Goal: Navigation & Orientation: Find specific page/section

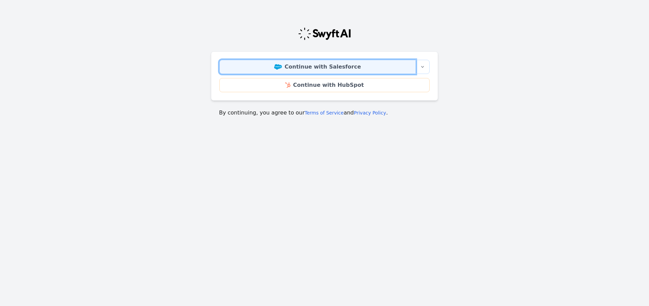
click at [310, 70] on link "Continue with Salesforce" at bounding box center [318, 67] width 197 height 14
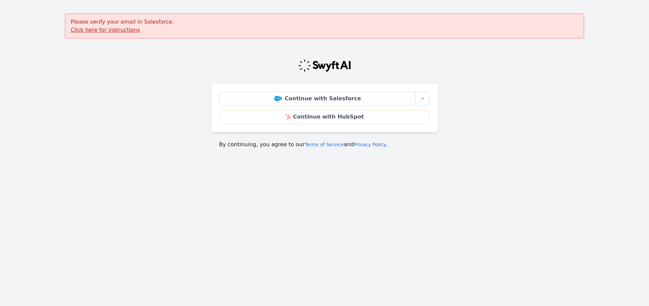
click at [127, 31] on u "Click here for instructions" at bounding box center [105, 30] width 69 height 6
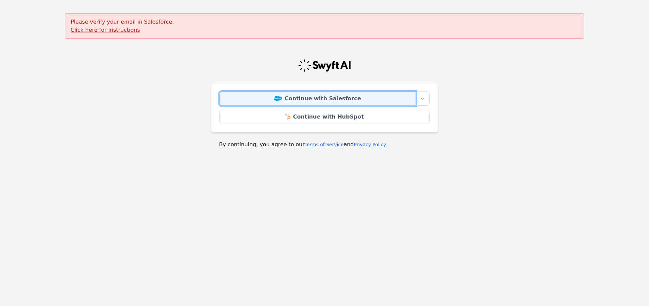
click at [314, 100] on link "Continue with Salesforce" at bounding box center [318, 99] width 197 height 14
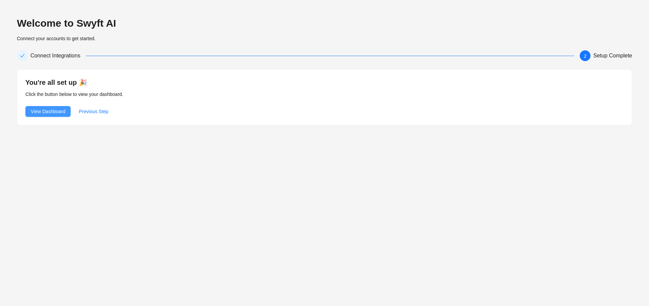
click at [55, 114] on span "View Dashboard" at bounding box center [48, 111] width 35 height 7
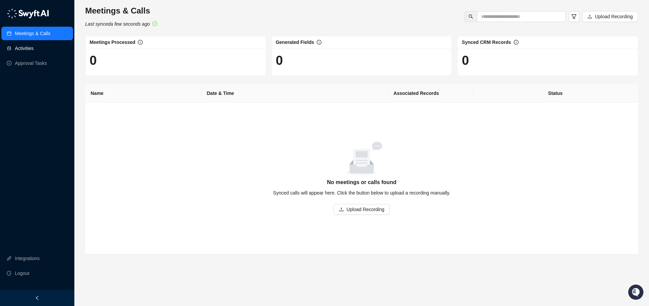
click at [15, 45] on link "Activities" at bounding box center [24, 49] width 19 height 14
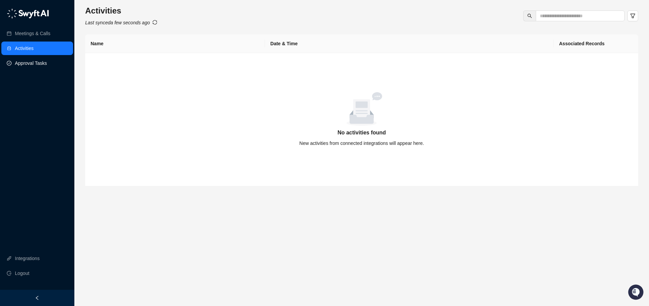
click at [19, 62] on link "Approval Tasks" at bounding box center [31, 63] width 32 height 14
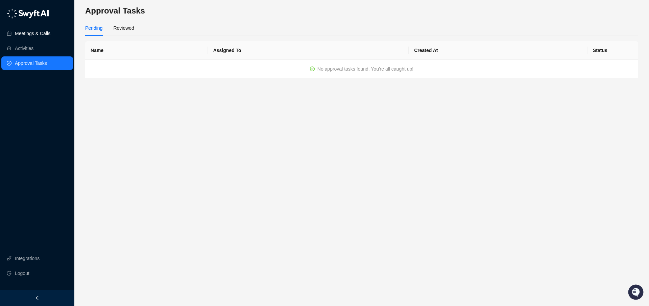
click at [24, 37] on link "Meetings & Calls" at bounding box center [33, 34] width 36 height 14
